Goal: Task Accomplishment & Management: Manage account settings

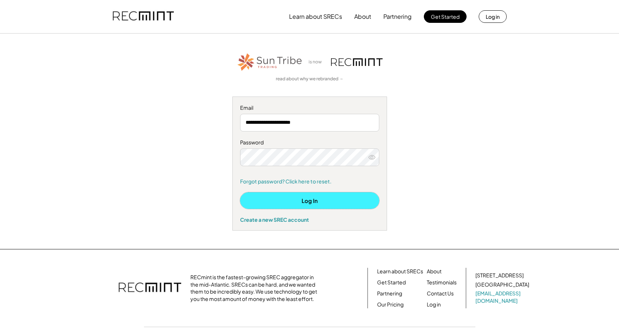
click at [301, 196] on button "Log In" at bounding box center [309, 200] width 139 height 17
